Goal: Find specific page/section: Find specific page/section

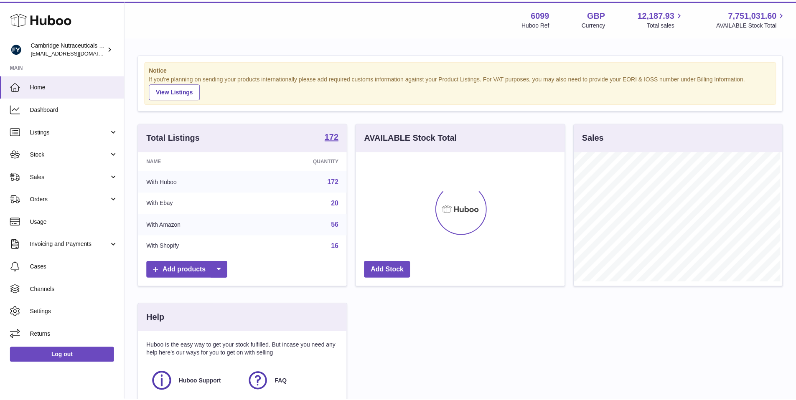
scroll to position [130, 211]
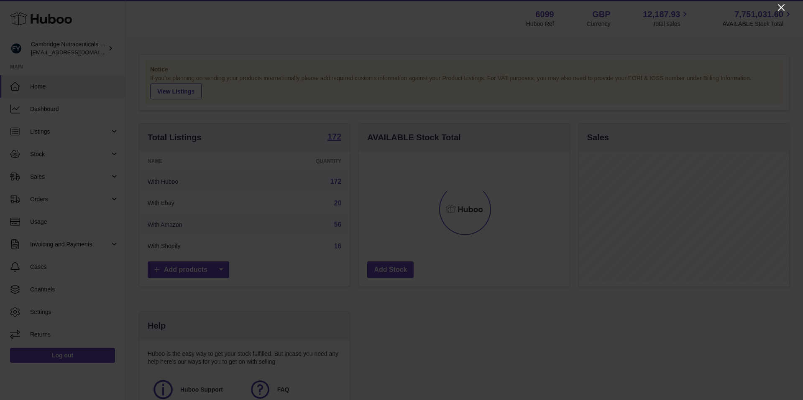
click at [783, 6] on icon "Close" at bounding box center [781, 8] width 10 height 10
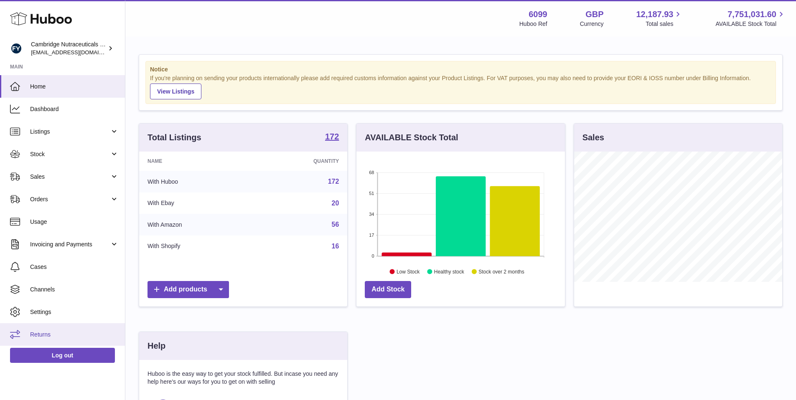
click at [59, 339] on link "Returns" at bounding box center [62, 335] width 125 height 23
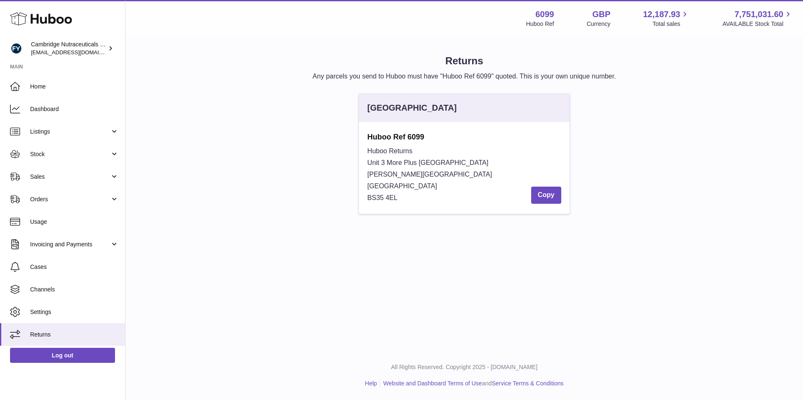
drag, startPoint x: 411, startPoint y: 186, endPoint x: 354, endPoint y: 187, distance: 56.9
click at [354, 187] on div "United Kingdom Huboo Ref 6099 Huboo Returns Unit 3 More Plus Central Park Hudso…" at bounding box center [463, 158] width 219 height 129
copy span "Severn Beach"
